Goal: Task Accomplishment & Management: Manage account settings

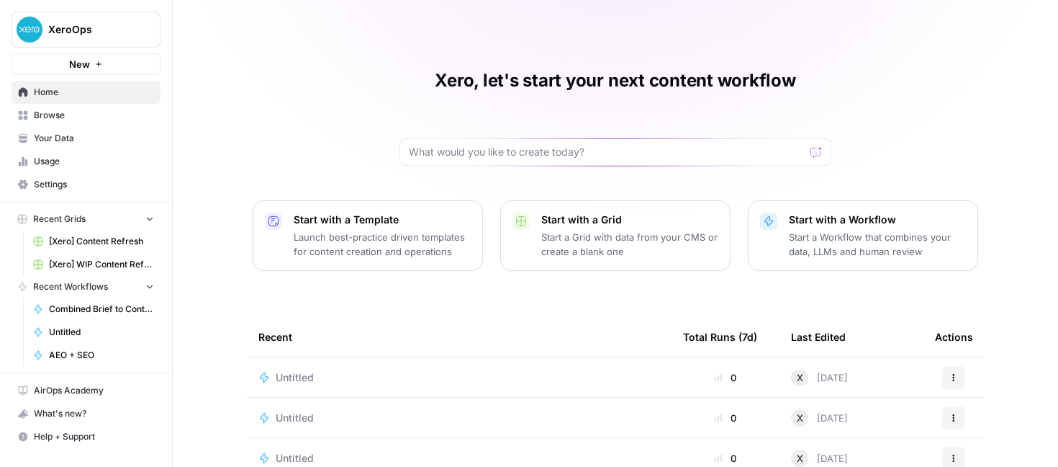
click at [117, 243] on span "[Xero] Content Refresh" at bounding box center [101, 241] width 105 height 13
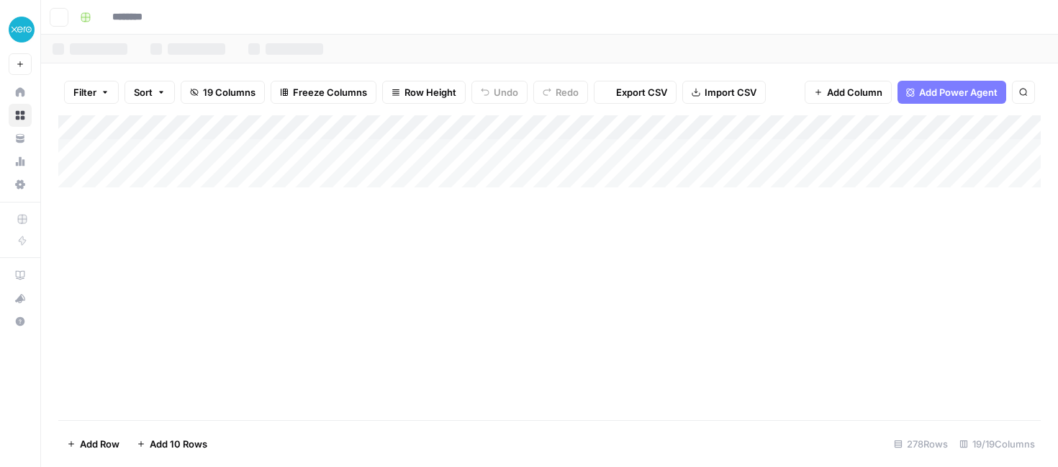
type input "**********"
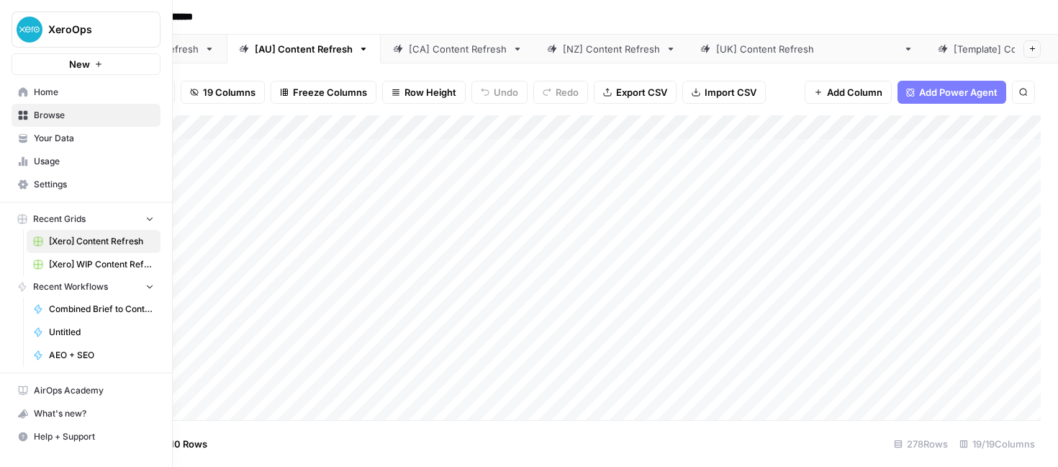
click at [41, 94] on span "Home" at bounding box center [94, 92] width 120 height 13
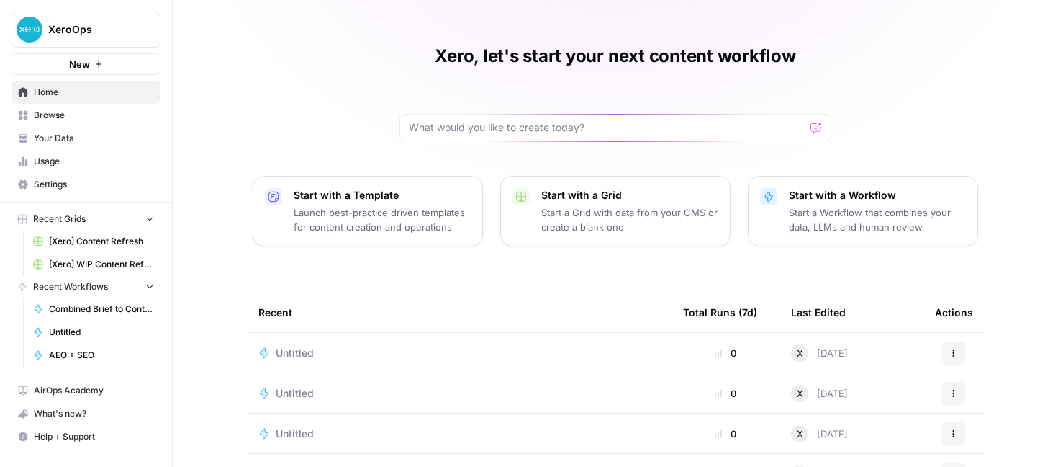
scroll to position [22, 0]
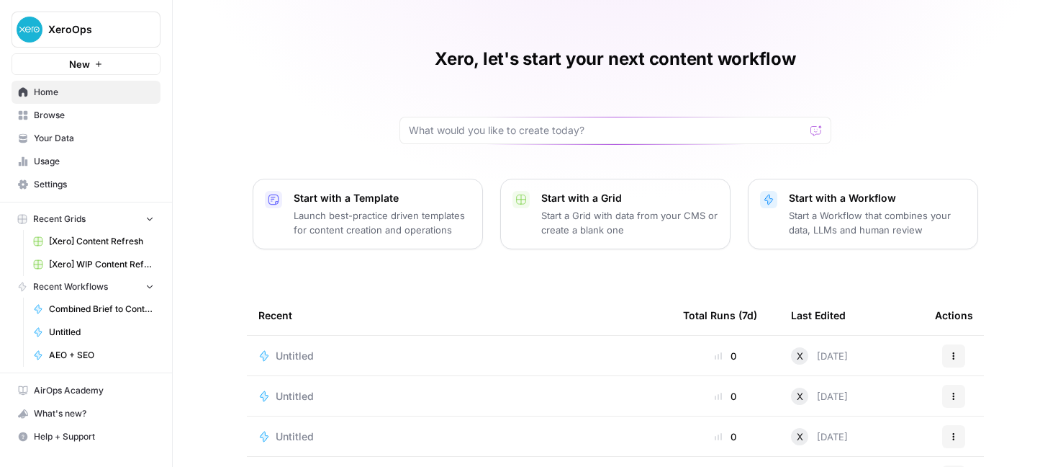
click at [66, 135] on span "Your Data" at bounding box center [94, 138] width 120 height 13
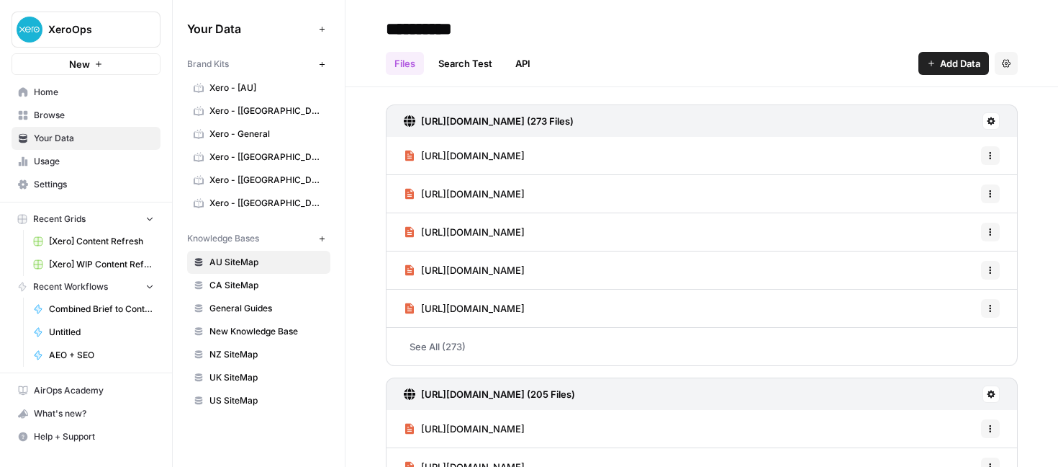
click at [55, 165] on span "Usage" at bounding box center [94, 161] width 120 height 13
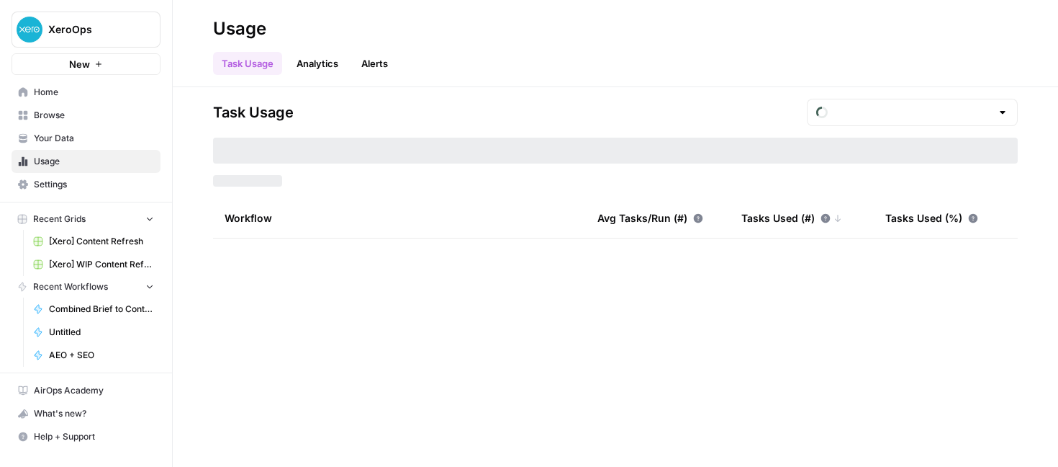
type input "August Tasks"
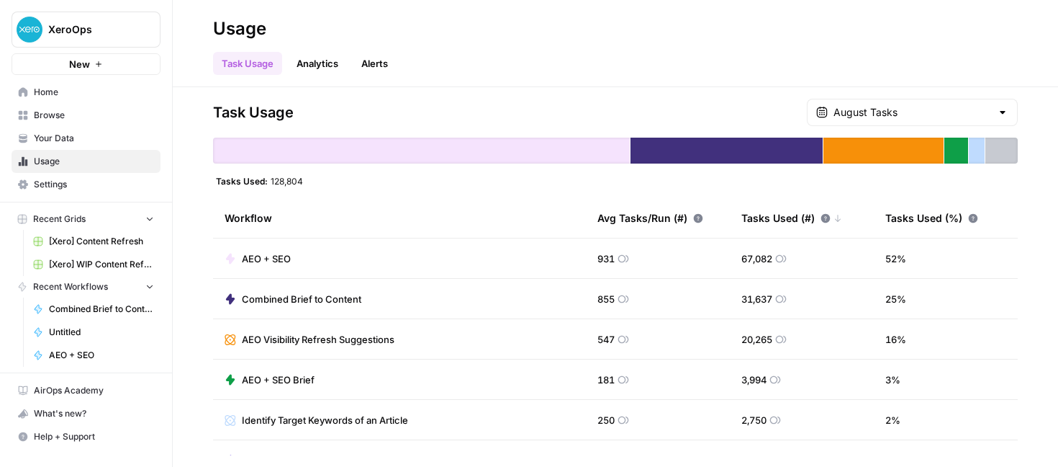
click at [779, 57] on div "Task Usage Analytics Alerts" at bounding box center [615, 57] width 805 height 35
click at [1003, 107] on div at bounding box center [1003, 112] width 12 height 14
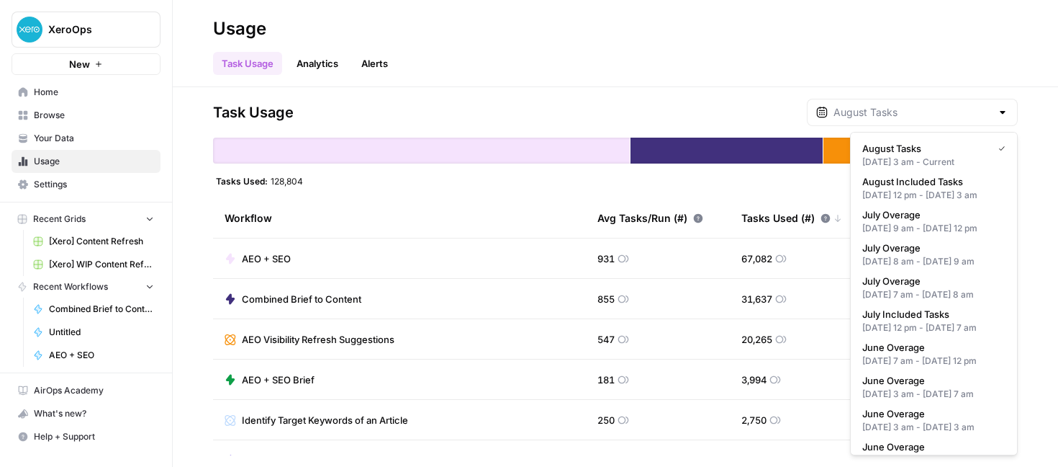
type input "August Tasks"
click at [941, 50] on div "Task Usage Analytics Alerts" at bounding box center [615, 57] width 805 height 35
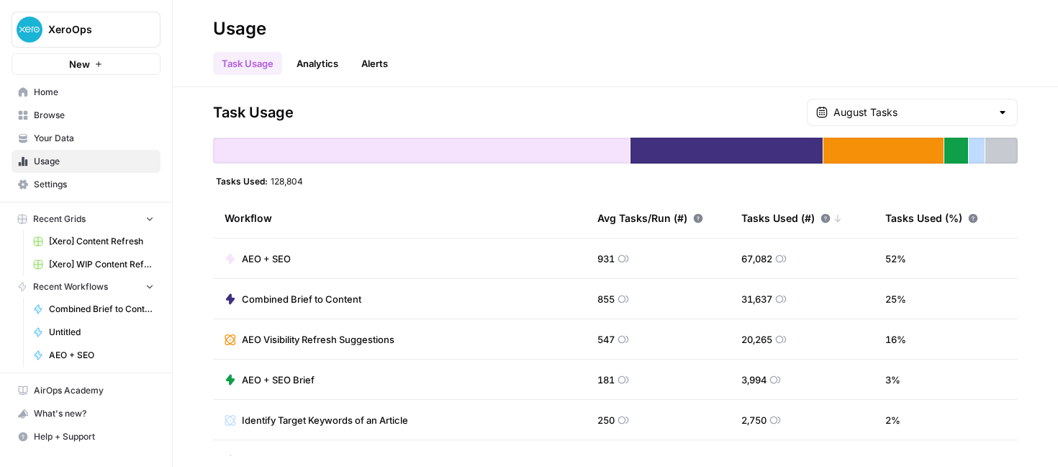
click at [49, 182] on span "Settings" at bounding box center [94, 184] width 120 height 13
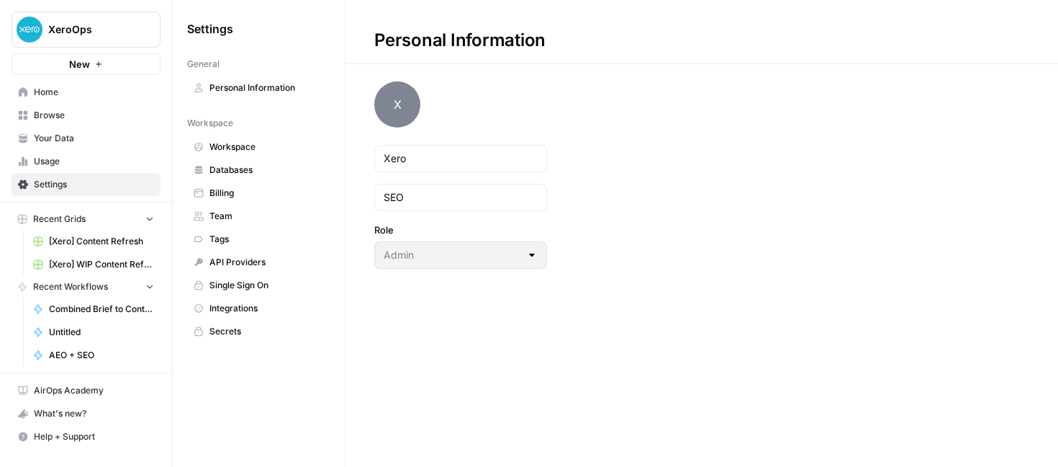
click at [216, 215] on span "Team" at bounding box center [267, 216] width 114 height 13
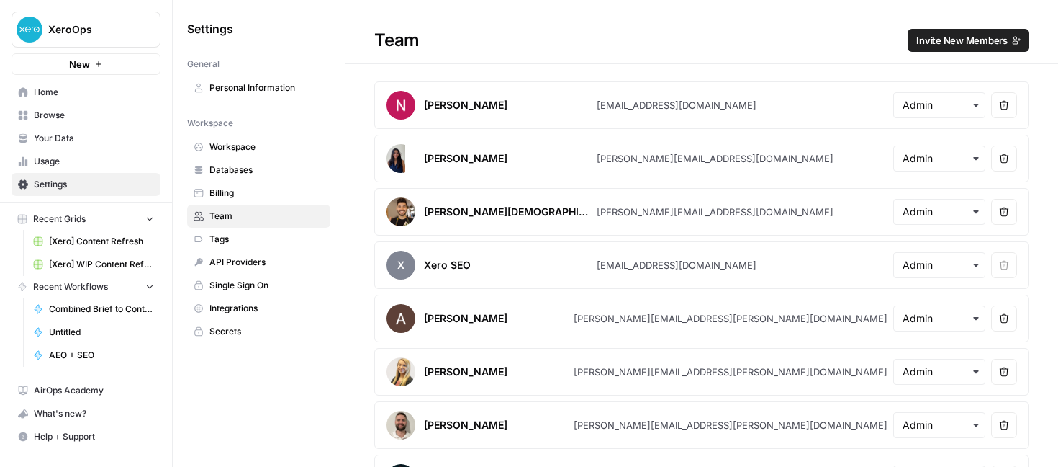
click at [219, 146] on span "Workspace" at bounding box center [267, 146] width 114 height 13
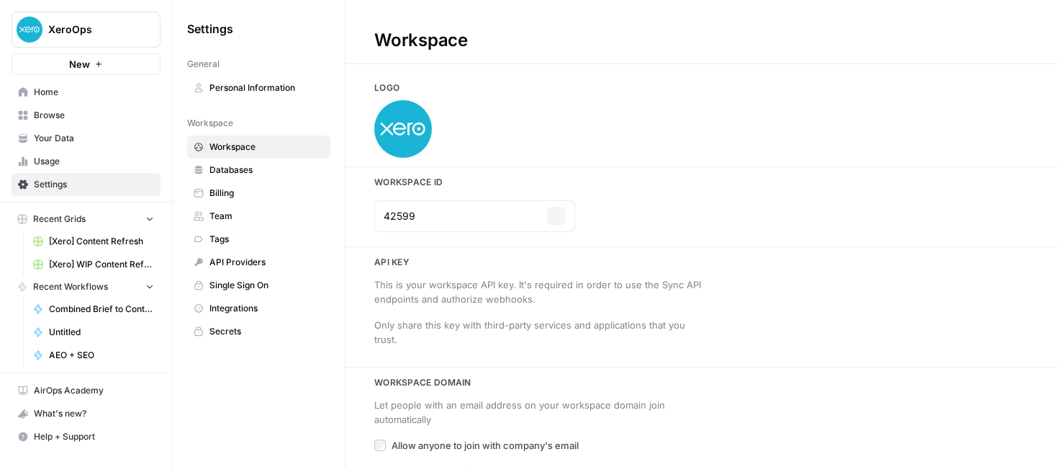
type input "xero.com"
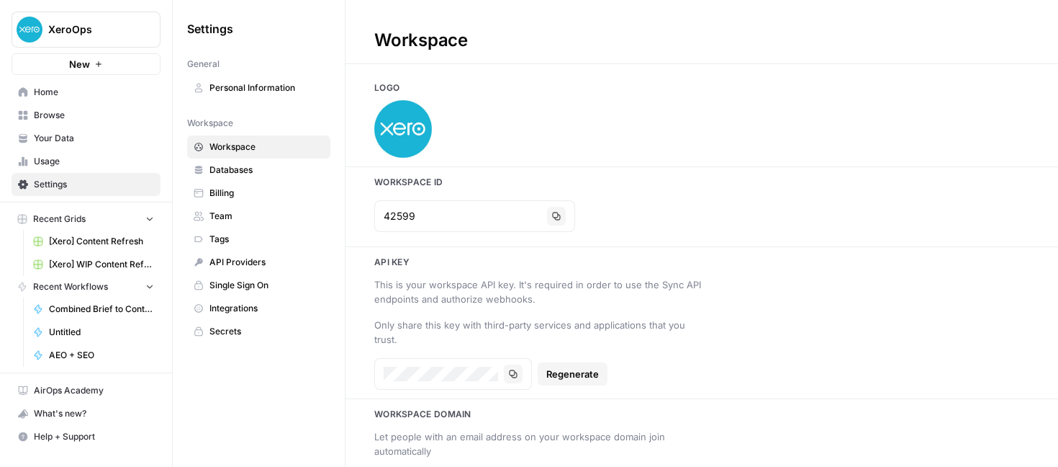
scroll to position [81, 0]
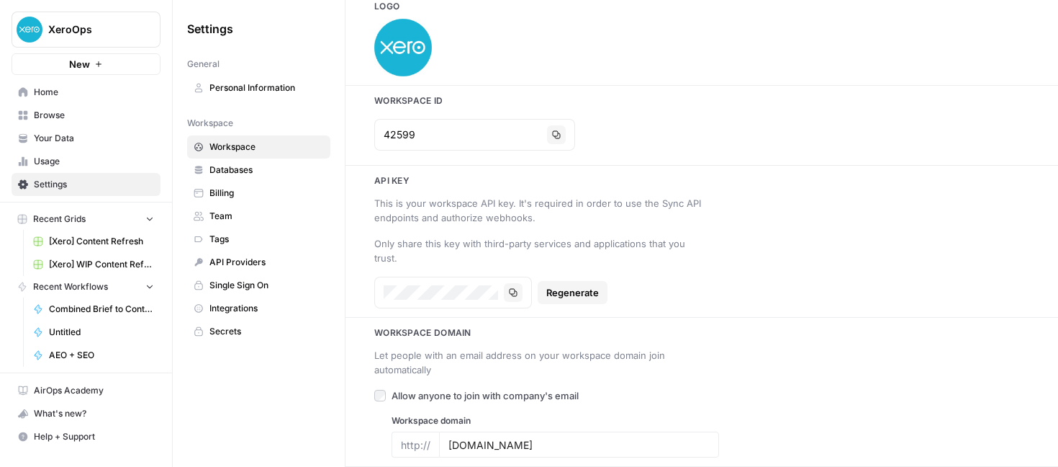
click at [212, 233] on span "Tags" at bounding box center [267, 239] width 114 height 13
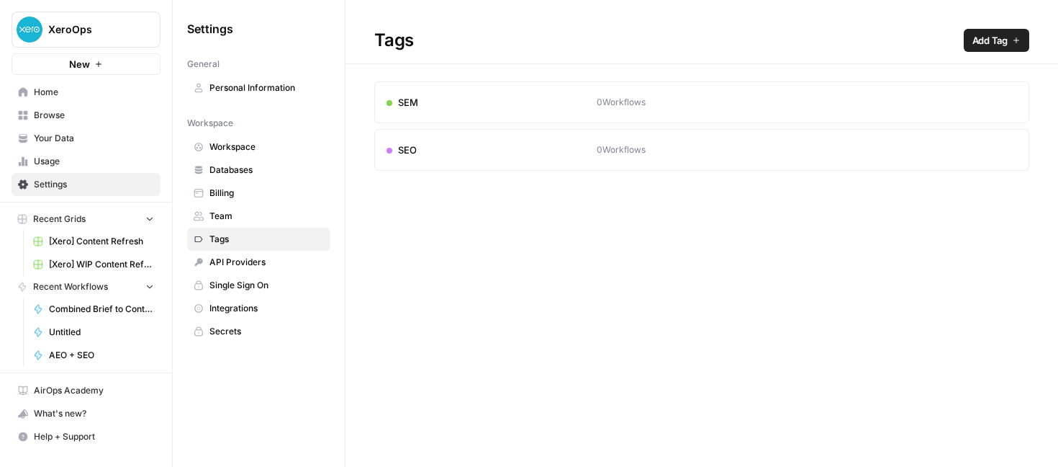
click at [433, 144] on div "SEO" at bounding box center [492, 150] width 210 height 14
click at [104, 235] on span "[Xero] Content Refresh" at bounding box center [101, 241] width 105 height 13
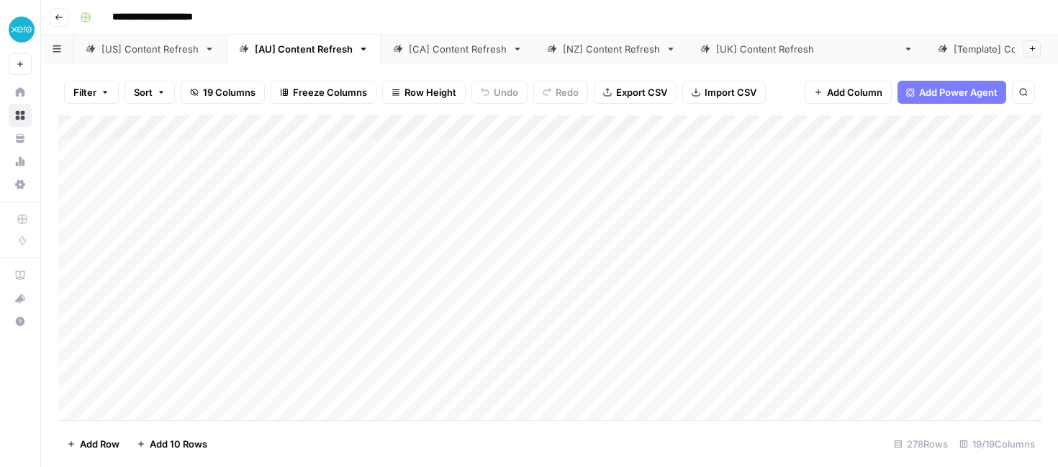
click at [56, 53] on button "button" at bounding box center [57, 49] width 32 height 28
click at [811, 9] on div "**********" at bounding box center [559, 17] width 970 height 23
click at [61, 14] on icon "button" at bounding box center [59, 17] width 9 height 9
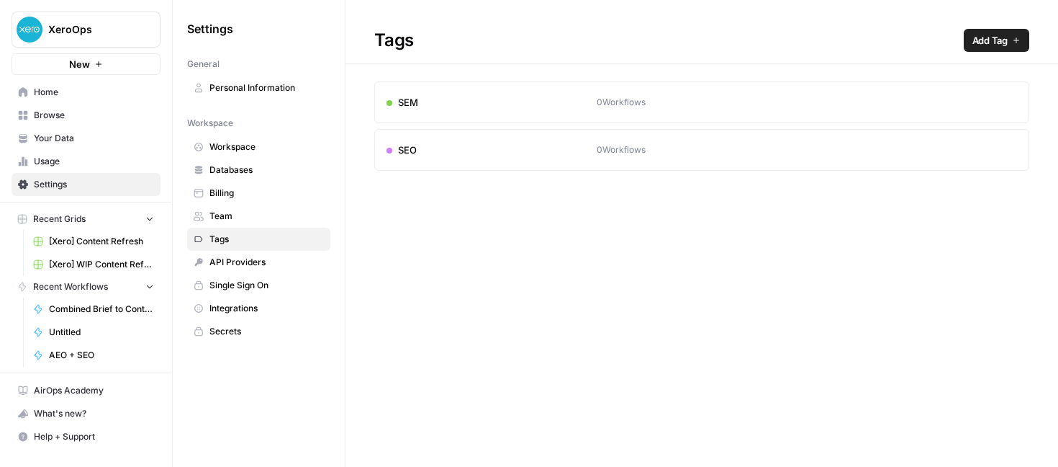
click at [211, 307] on span "Integrations" at bounding box center [267, 308] width 114 height 13
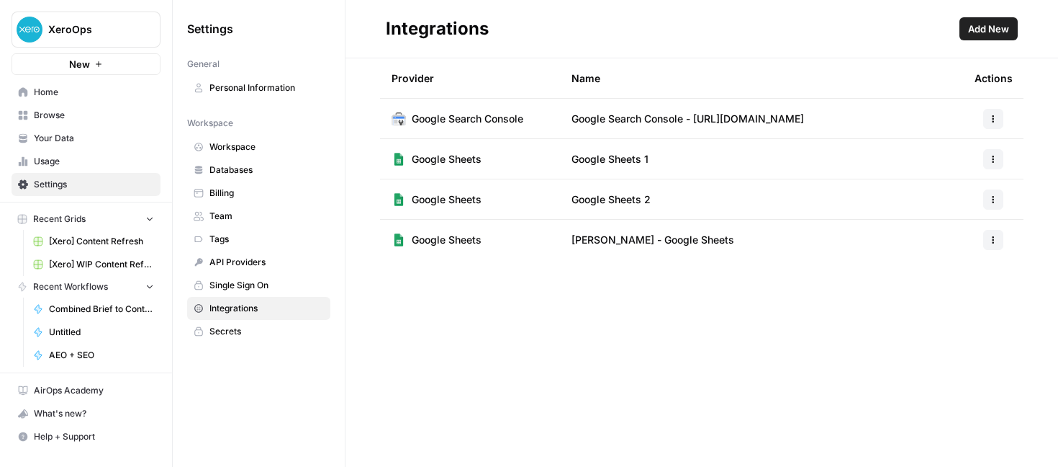
click at [241, 335] on span "Secrets" at bounding box center [267, 331] width 114 height 13
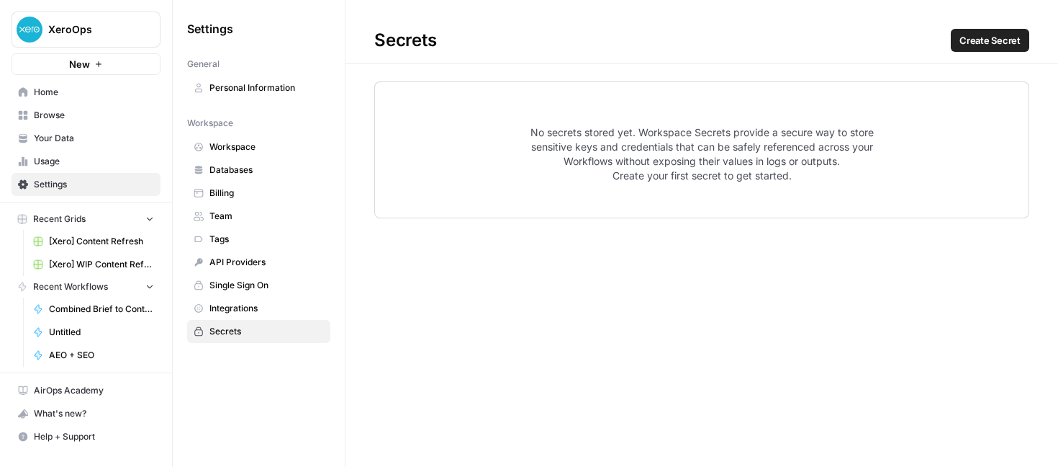
click at [240, 87] on span "Personal Information" at bounding box center [267, 87] width 114 height 13
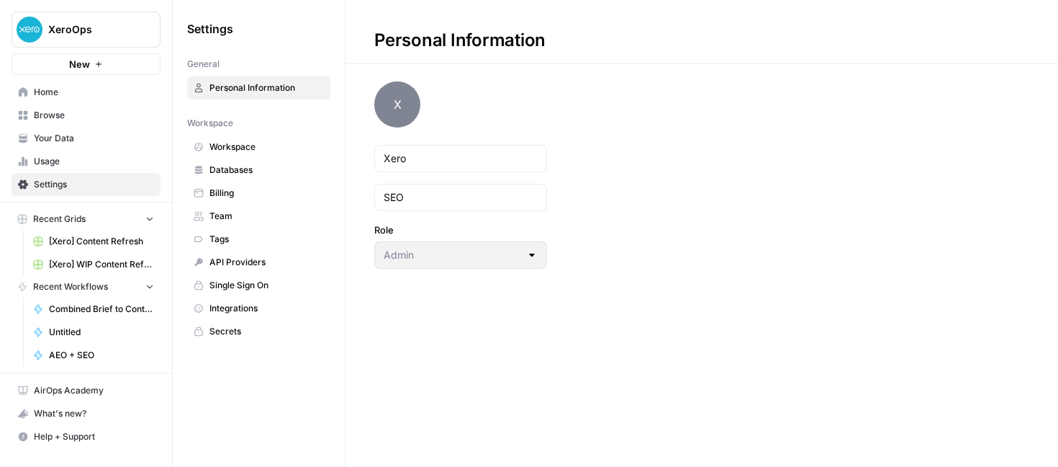
click at [233, 148] on span "Workspace" at bounding box center [267, 146] width 114 height 13
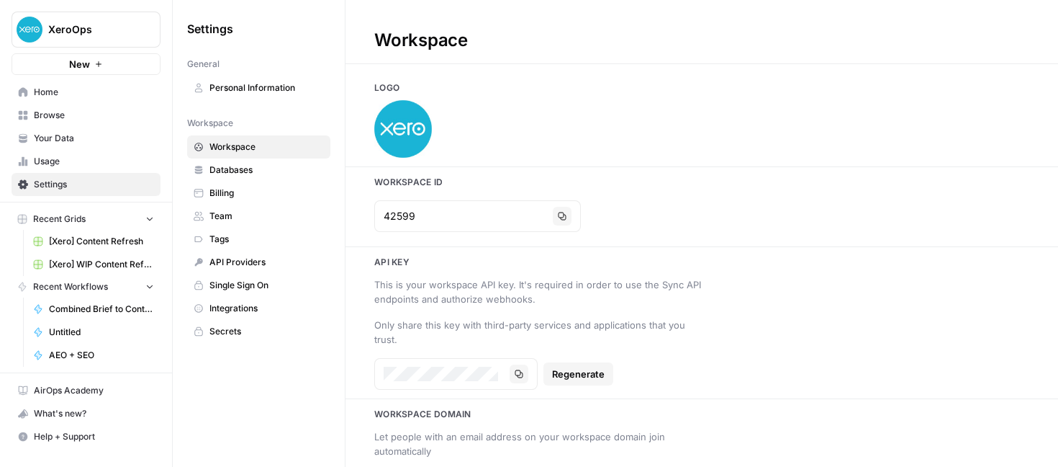
click at [37, 112] on span "Browse" at bounding box center [94, 115] width 120 height 13
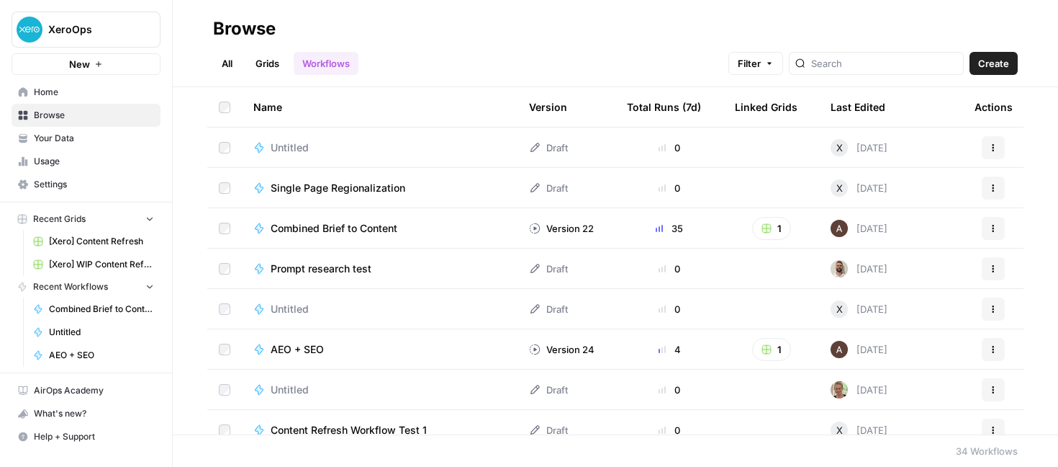
click at [230, 58] on link "All" at bounding box center [227, 63] width 28 height 23
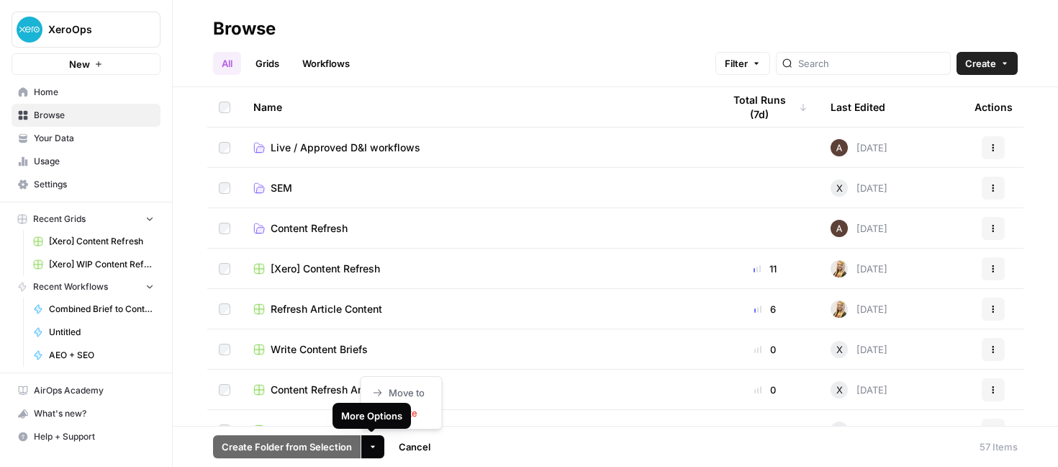
click at [375, 445] on icon "button" at bounding box center [373, 446] width 9 height 9
click at [616, 96] on div "Name" at bounding box center [476, 107] width 446 height 40
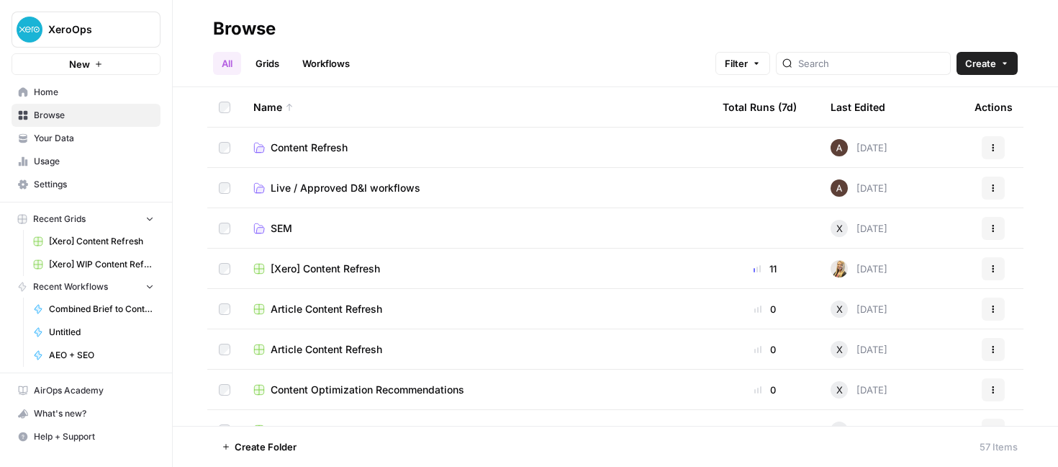
click at [330, 66] on link "Workflows" at bounding box center [326, 63] width 65 height 23
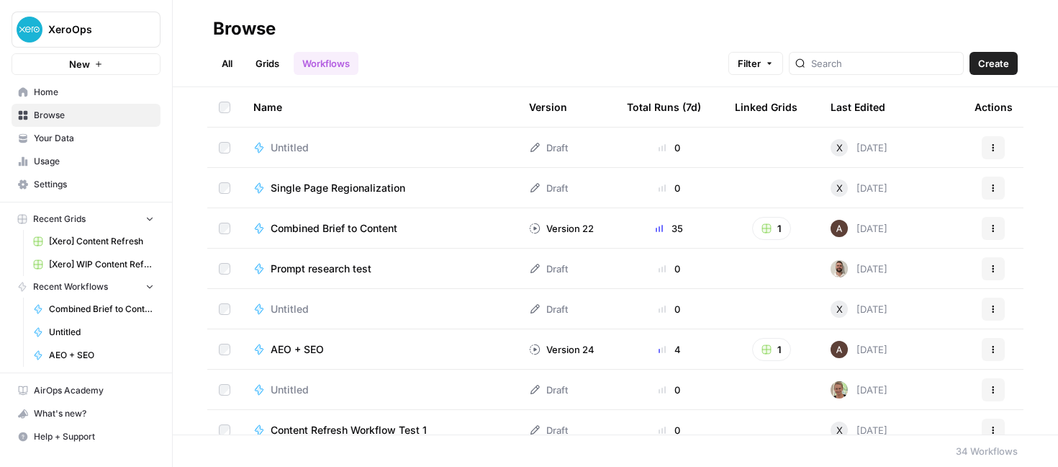
click at [576, 48] on div "All Grids Workflows Filter Create" at bounding box center [615, 57] width 805 height 35
click at [260, 63] on link "Grids" at bounding box center [267, 63] width 41 height 23
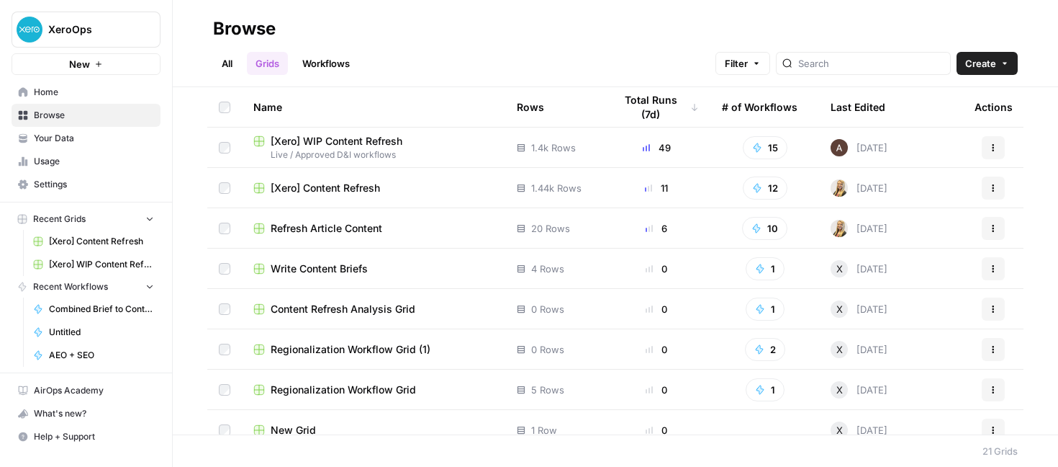
click at [235, 55] on link "All" at bounding box center [227, 63] width 28 height 23
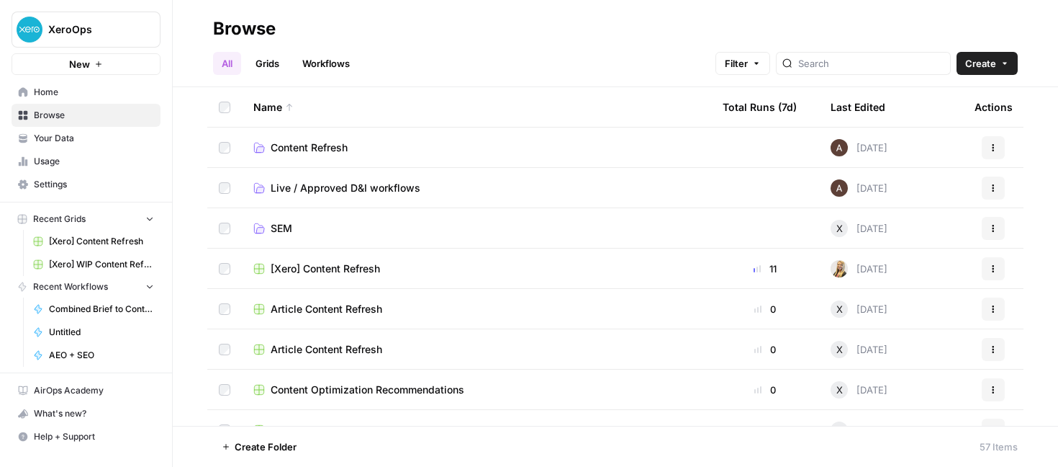
click at [258, 66] on link "Grids" at bounding box center [267, 63] width 41 height 23
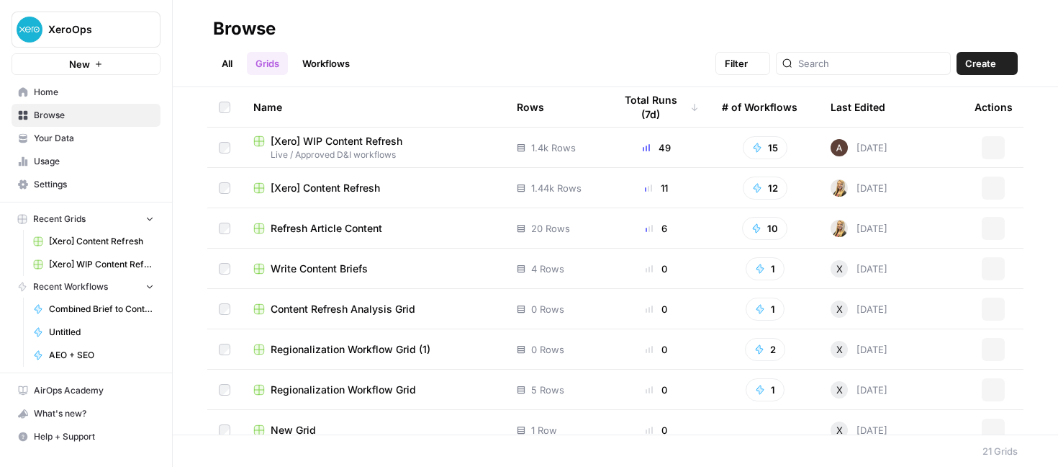
click at [340, 66] on link "Workflows" at bounding box center [326, 63] width 65 height 23
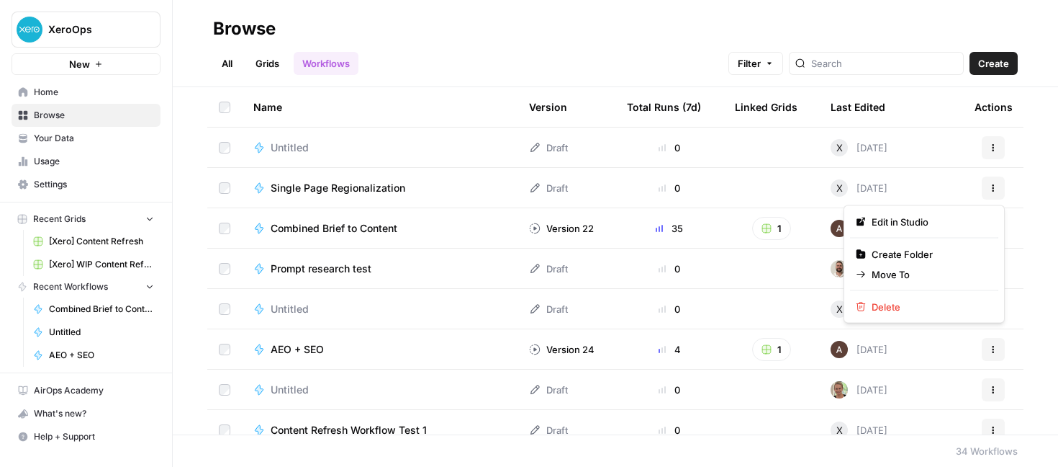
click at [999, 185] on button "Actions" at bounding box center [993, 187] width 23 height 23
click at [896, 272] on span "Move To" at bounding box center [929, 274] width 115 height 14
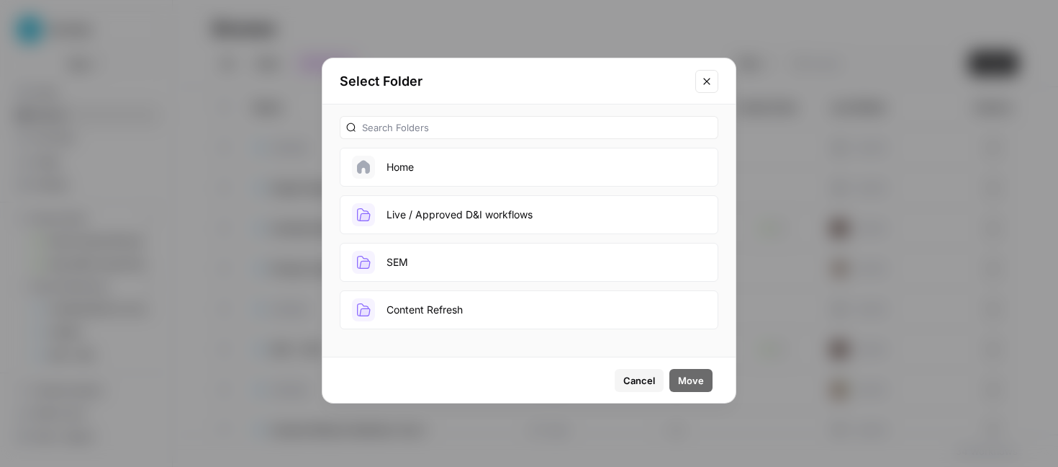
click at [639, 379] on span "Cancel" at bounding box center [639, 380] width 32 height 14
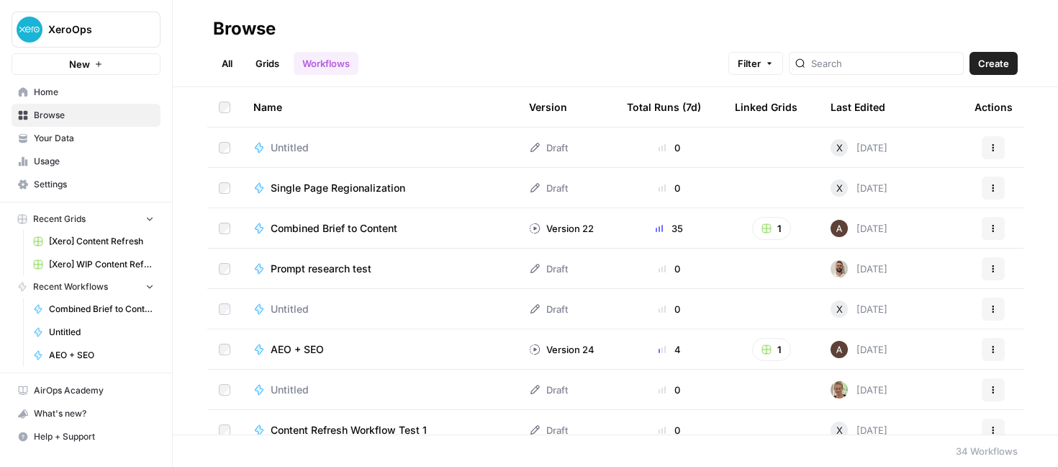
click at [232, 62] on link "All" at bounding box center [227, 63] width 28 height 23
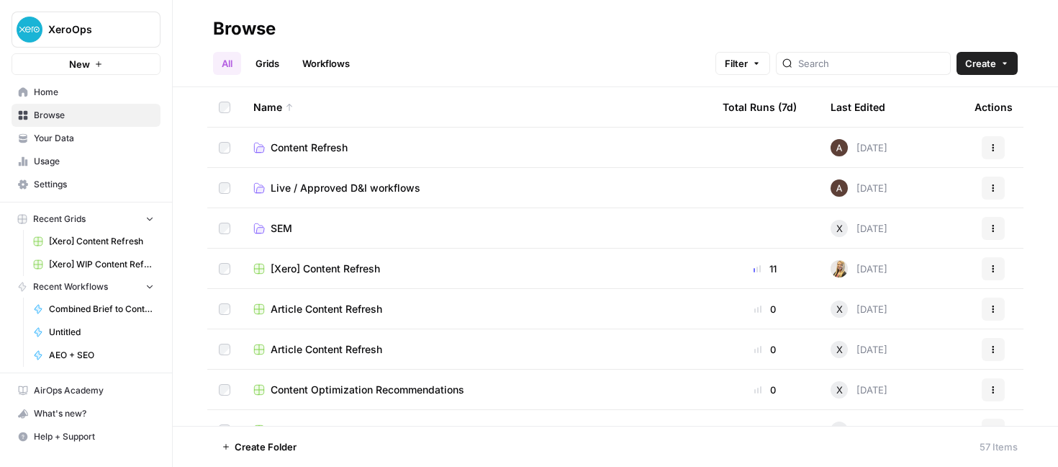
click at [265, 59] on link "Grids" at bounding box center [267, 63] width 41 height 23
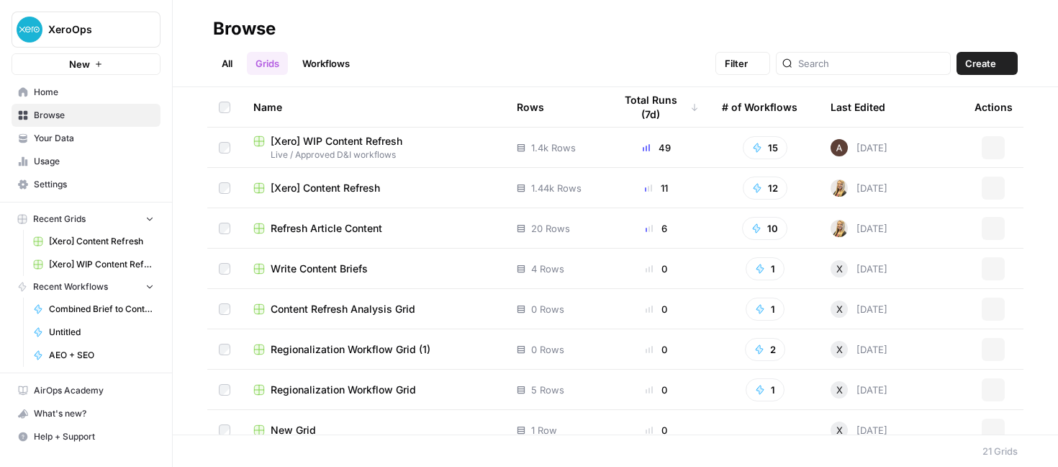
click at [330, 53] on link "Workflows" at bounding box center [326, 63] width 65 height 23
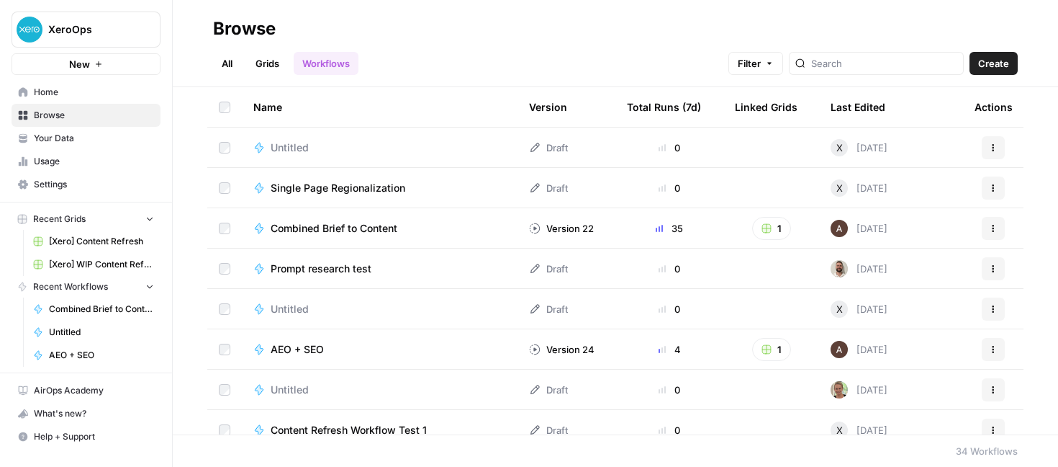
click at [51, 91] on span "Home" at bounding box center [94, 92] width 120 height 13
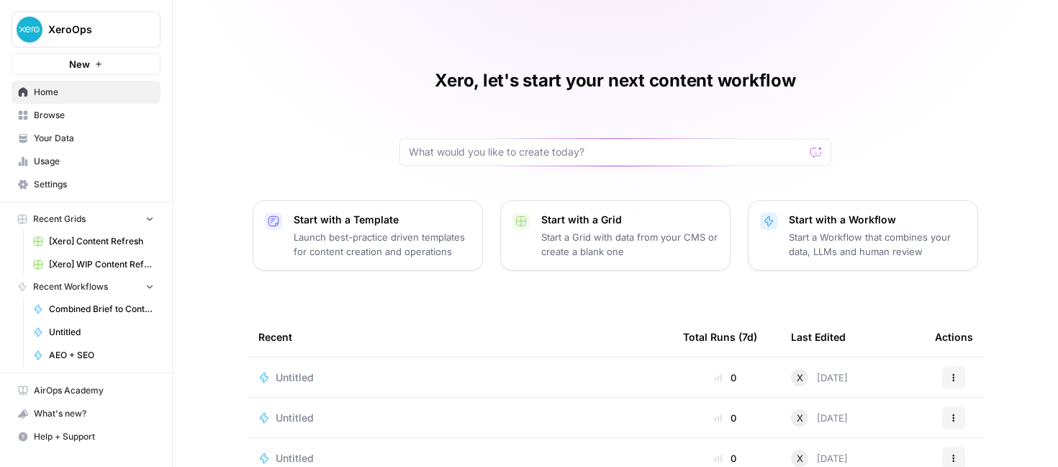
click at [978, 169] on div "Xero, let's start your next content workflow Start with a Template Launch best-…" at bounding box center [616, 331] width 886 height 662
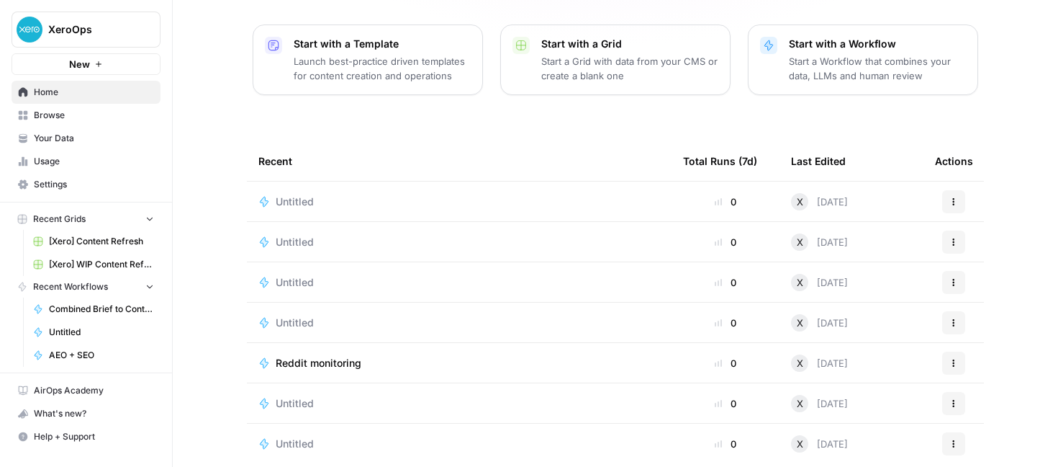
scroll to position [196, 0]
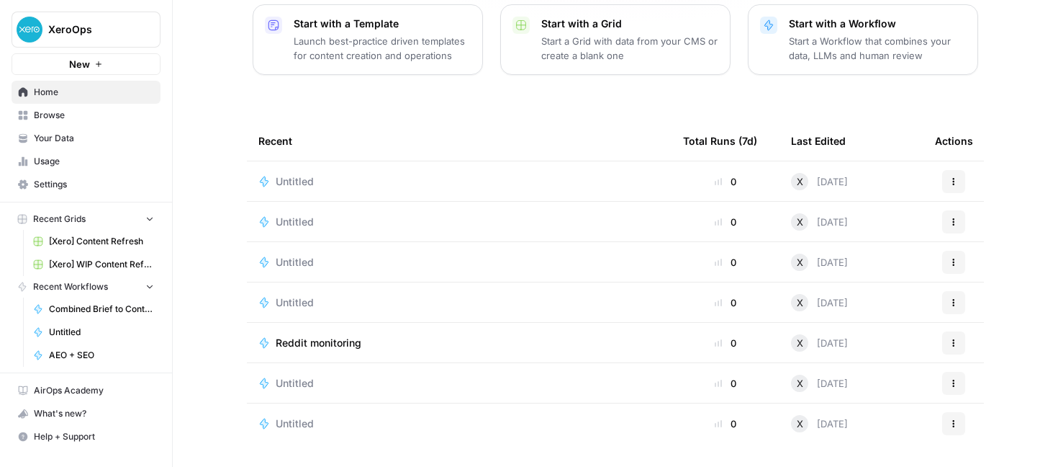
click at [301, 189] on td "Untitled" at bounding box center [459, 181] width 425 height 40
click at [300, 182] on span "Untitled" at bounding box center [295, 181] width 38 height 14
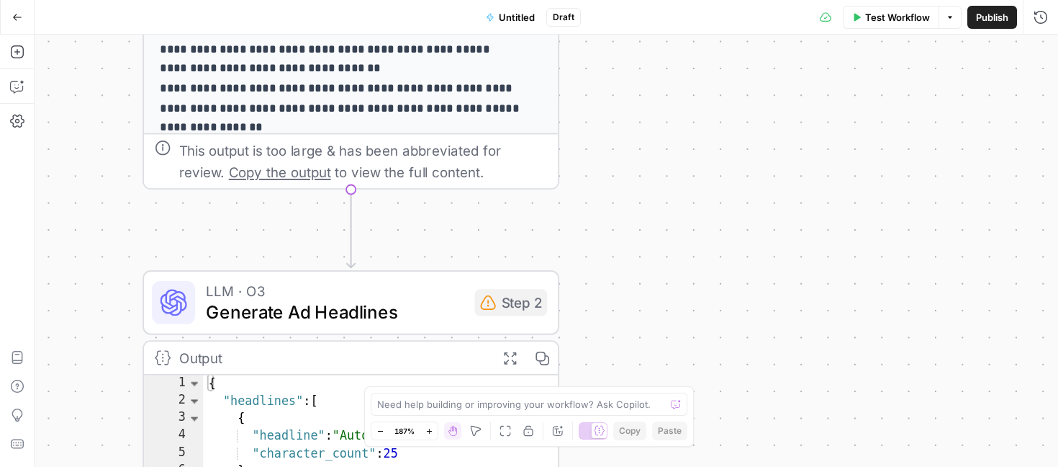
click at [19, 14] on icon "button" at bounding box center [17, 17] width 10 height 10
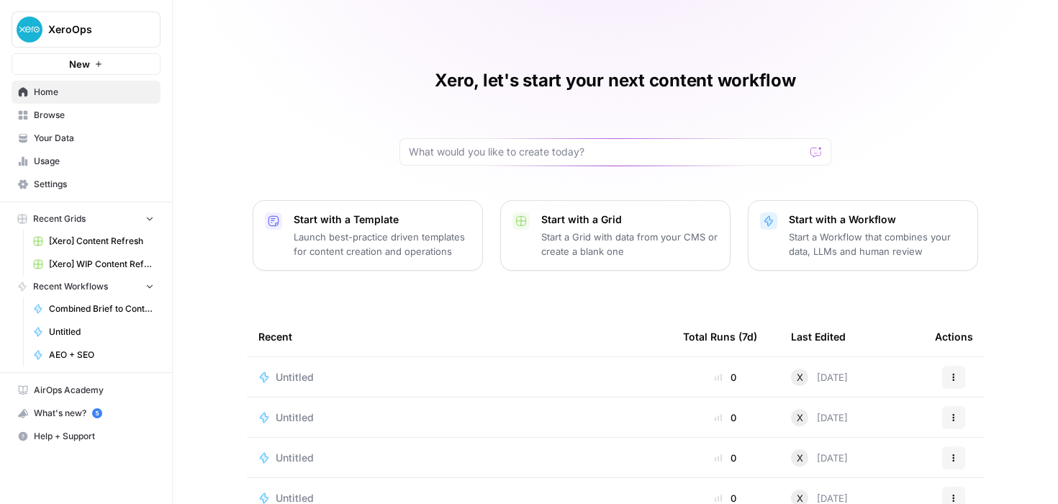
click at [476, 305] on div "Xero, let's start your next content workflow Start with a Template Launch best-…" at bounding box center [616, 331] width 886 height 662
click at [55, 183] on span "Settings" at bounding box center [94, 184] width 120 height 13
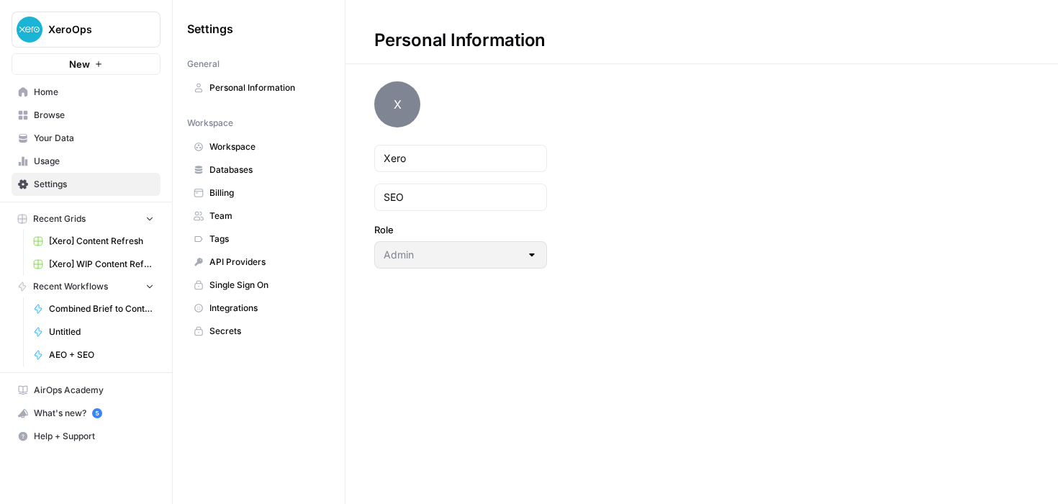
click at [213, 215] on span "Team" at bounding box center [267, 216] width 114 height 13
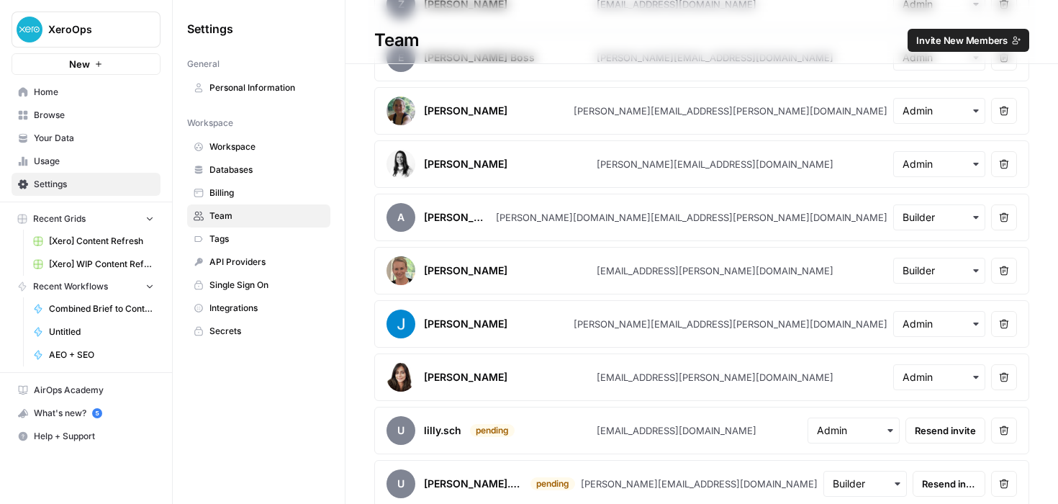
scroll to position [590, 0]
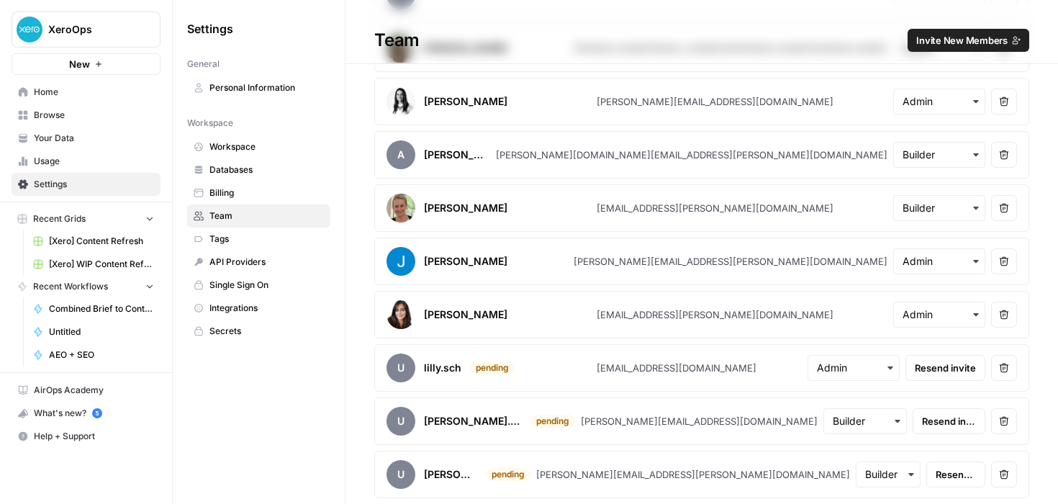
click at [950, 369] on span "Resend invite" at bounding box center [945, 368] width 61 height 14
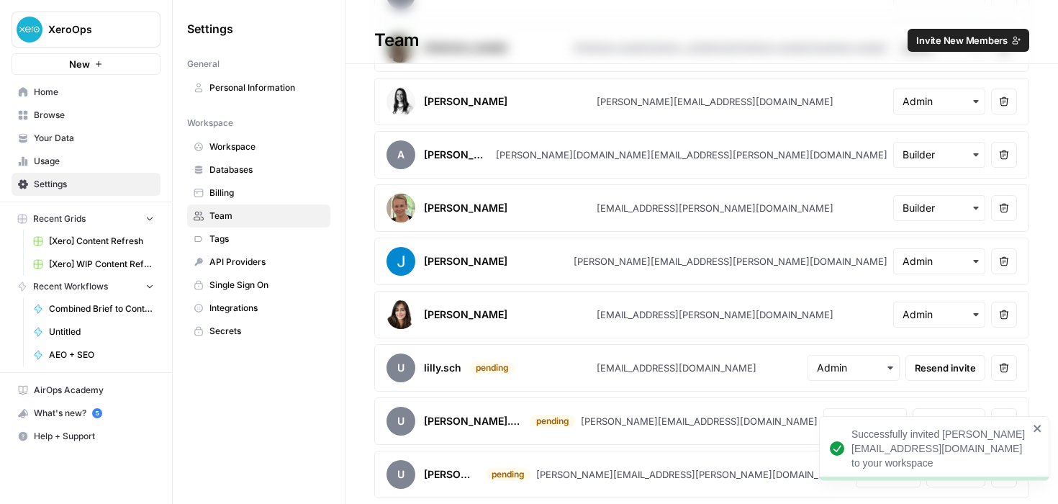
click at [967, 39] on span "Invite New Members" at bounding box center [961, 40] width 91 height 14
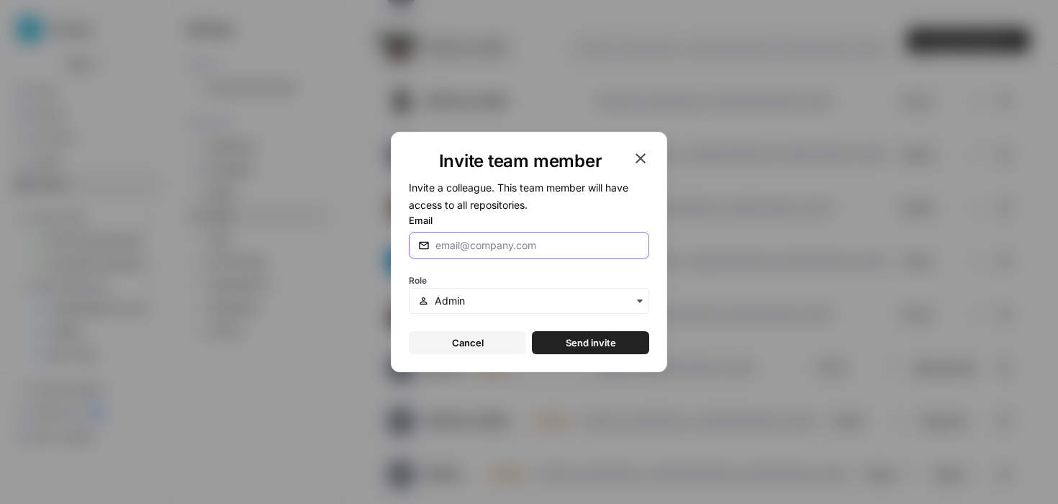
click at [482, 250] on input "Email" at bounding box center [535, 245] width 199 height 14
drag, startPoint x: 496, startPoint y: 249, endPoint x: 353, endPoint y: 245, distance: 142.6
click at [353, 245] on div "Invite team member Invite a colleague. This team member will have access to all…" at bounding box center [529, 252] width 1058 height 504
paste input ".[EMAIL_ADDRESS][DOMAIN_NAME]"
type input "[PERSON_NAME][EMAIL_ADDRESS][DOMAIN_NAME]"
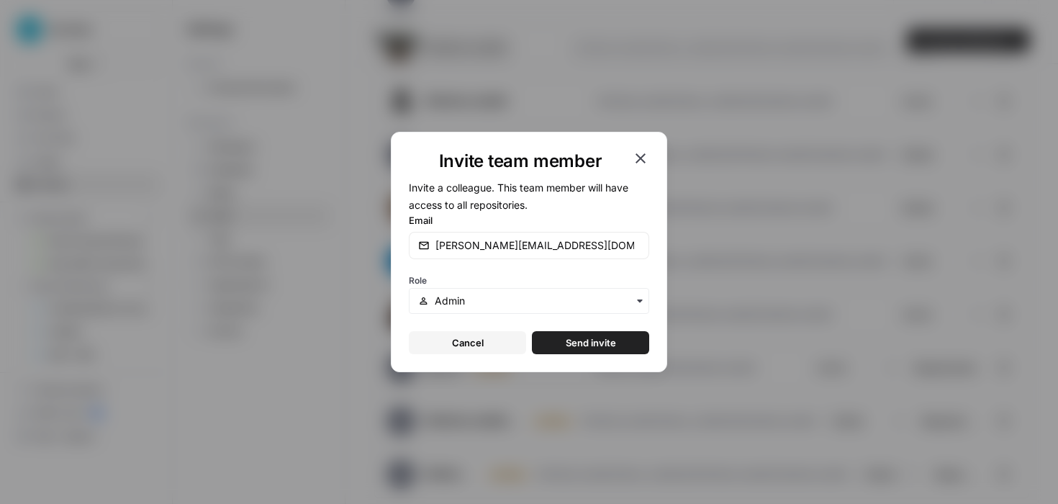
click at [575, 271] on div "Role" at bounding box center [529, 292] width 240 height 43
drag, startPoint x: 562, startPoint y: 339, endPoint x: 612, endPoint y: 429, distance: 102.8
click at [612, 429] on div "Invite team member Invite a colleague. This team member will have access to all…" at bounding box center [529, 252] width 1058 height 504
click at [634, 312] on div "button" at bounding box center [529, 301] width 240 height 26
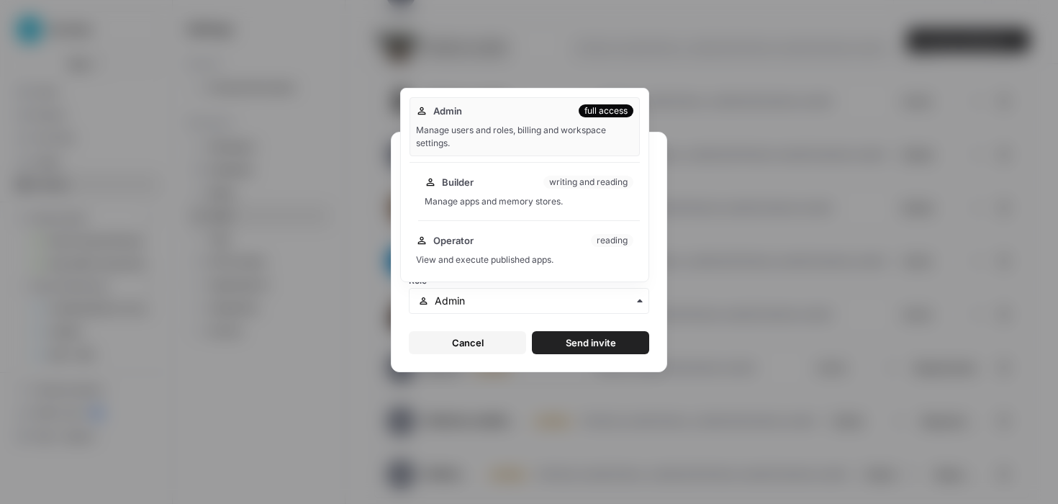
click at [466, 181] on span "Builder" at bounding box center [458, 182] width 32 height 14
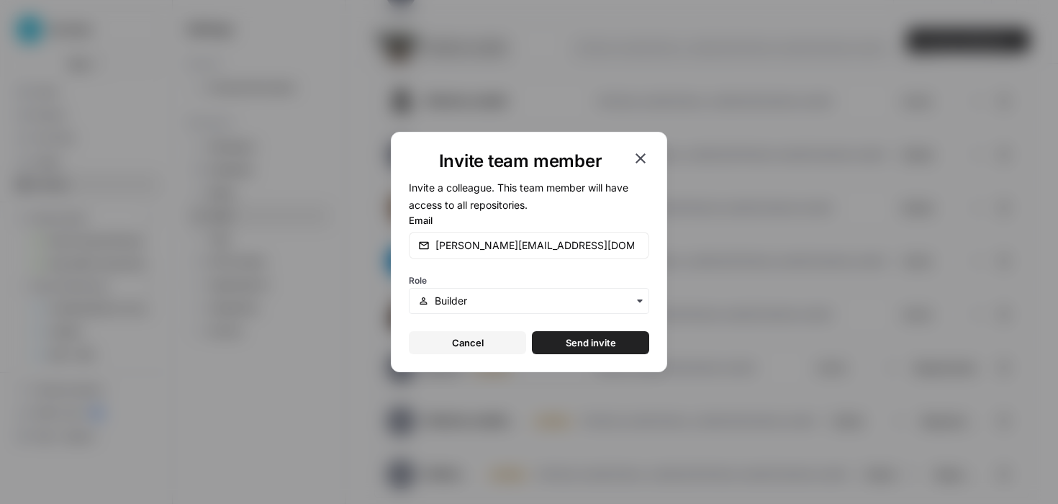
click at [580, 350] on button "Send invite" at bounding box center [590, 342] width 117 height 23
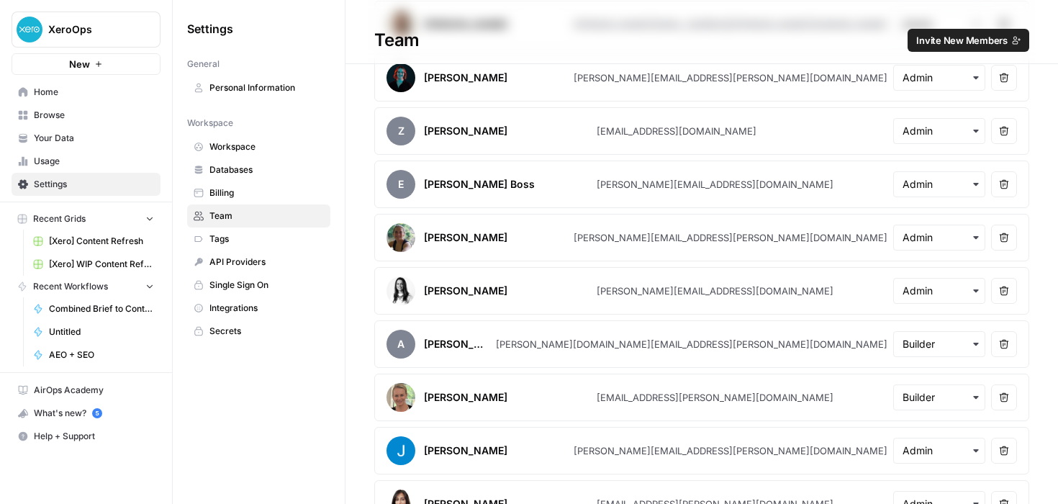
scroll to position [240, 0]
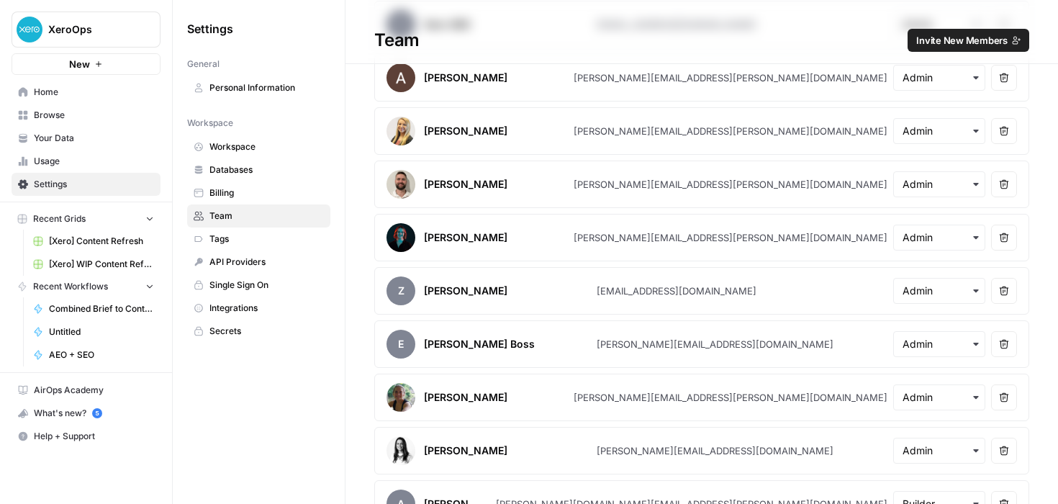
click at [228, 374] on div "Settings General Personal Information Workspace Workspace Databases Billing Tea…" at bounding box center [259, 252] width 172 height 504
click at [177, 32] on icon "button" at bounding box center [175, 29] width 10 height 10
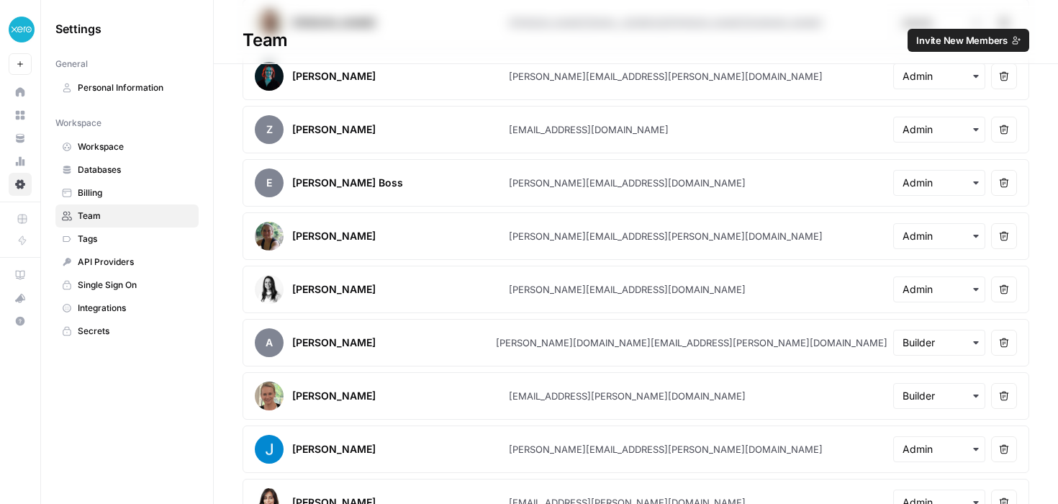
scroll to position [0, 0]
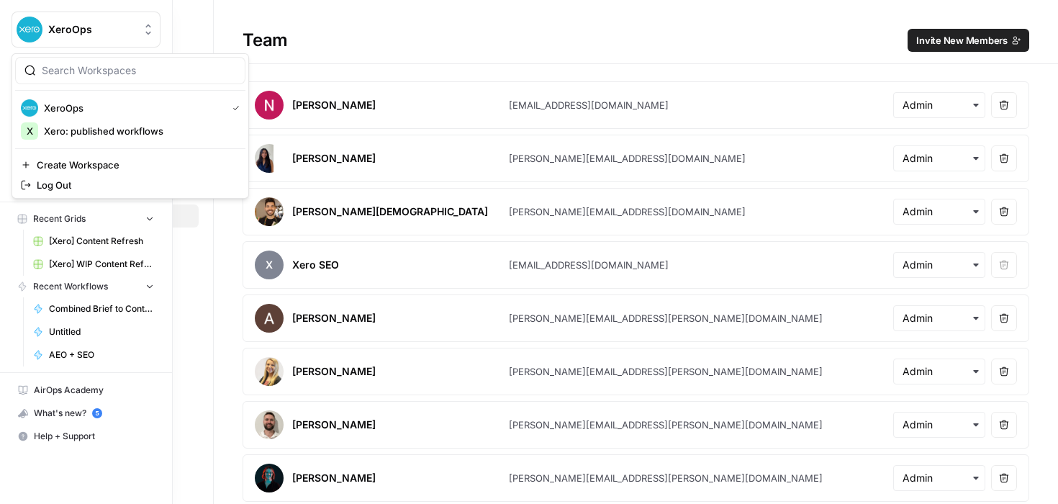
click at [148, 27] on icon "Workspace: XeroOps" at bounding box center [148, 29] width 14 height 14
click at [57, 182] on span "Log Out" at bounding box center [135, 185] width 197 height 14
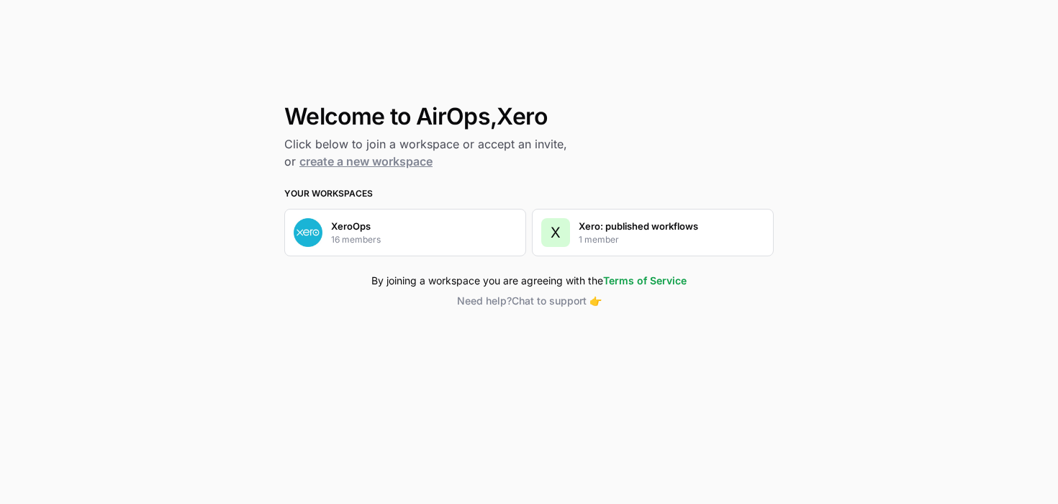
click at [440, 240] on div "XeroOps 16 members" at bounding box center [405, 233] width 242 height 48
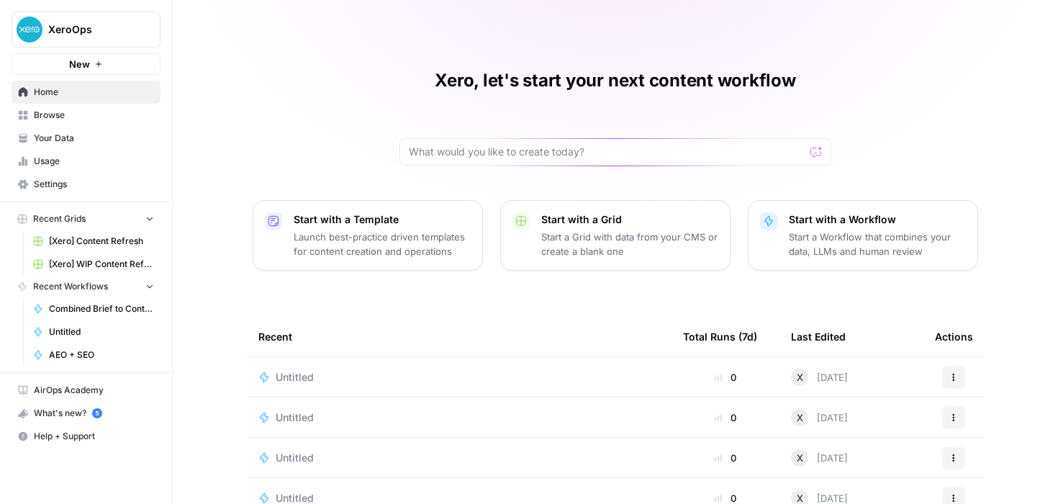
scroll to position [158, 0]
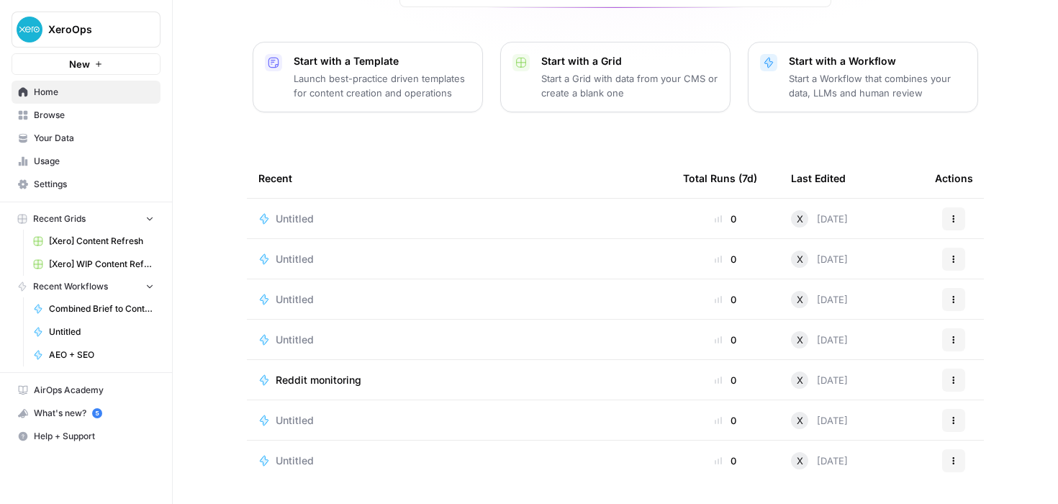
click at [48, 181] on span "Settings" at bounding box center [94, 184] width 120 height 13
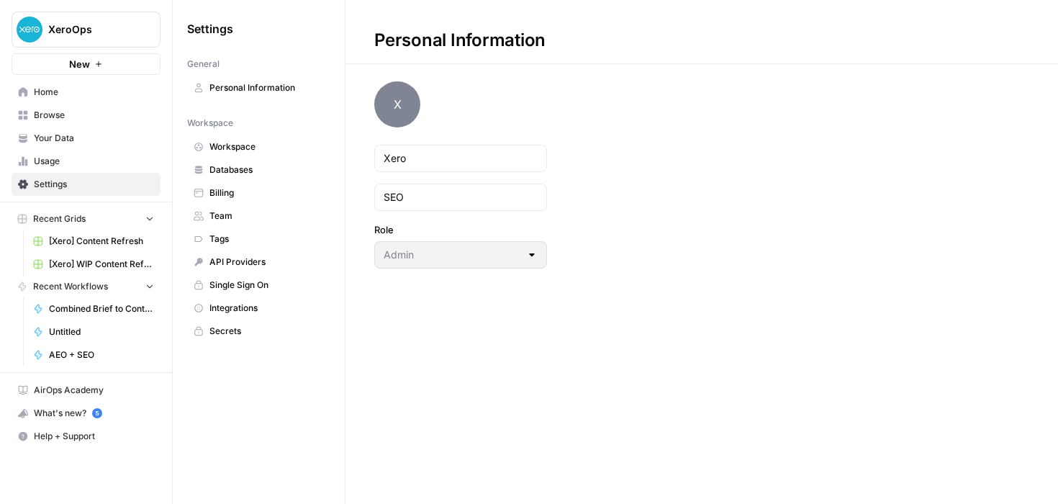
click at [238, 214] on span "Team" at bounding box center [267, 216] width 114 height 13
